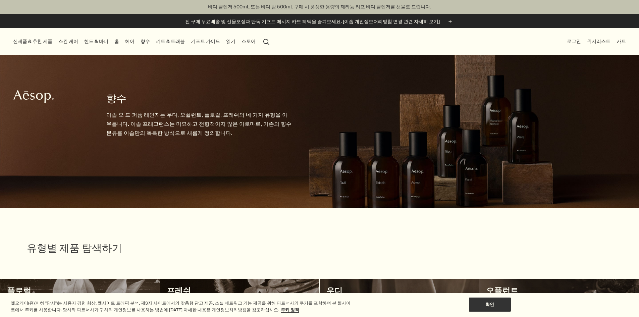
scroll to position [0, 3]
click at [110, 38] on link "핸드 & 바디" at bounding box center [96, 41] width 27 height 9
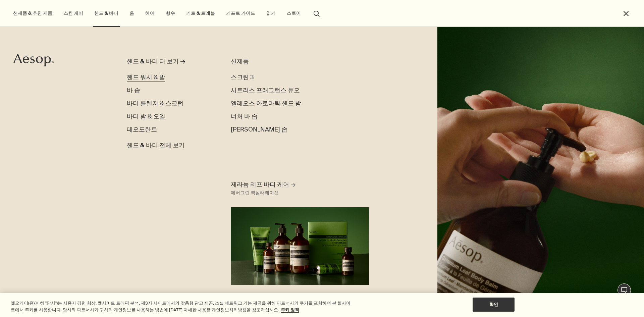
click at [144, 78] on span "핸드 워시 & 밤" at bounding box center [146, 77] width 39 height 8
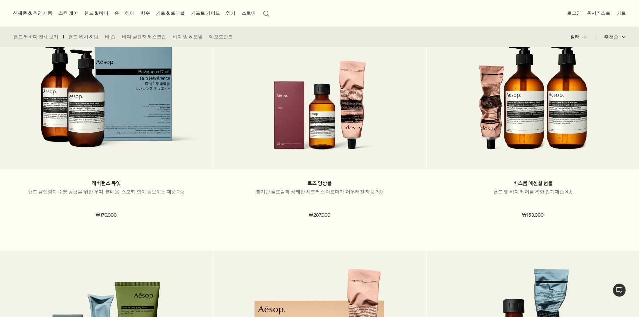
scroll to position [604, 0]
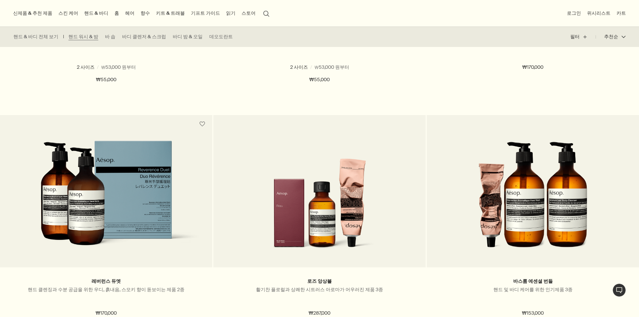
click at [151, 15] on link "향수" at bounding box center [145, 13] width 12 height 9
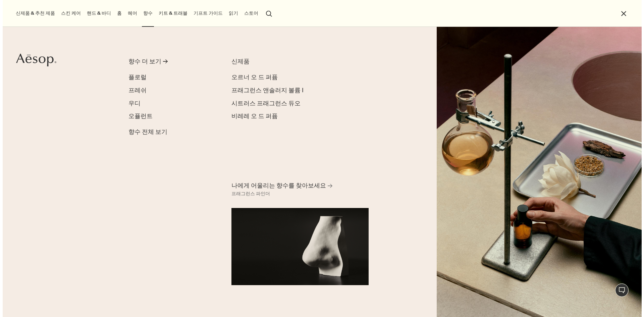
scroll to position [358, 0]
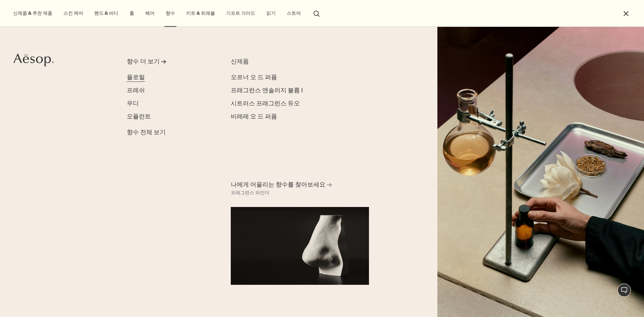
click at [133, 79] on span "플로럴" at bounding box center [136, 77] width 18 height 8
